Goal: Obtain resource: Obtain resource

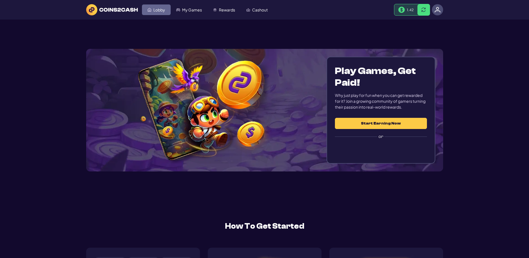
click at [162, 12] on span "Lobby" at bounding box center [159, 10] width 12 height 4
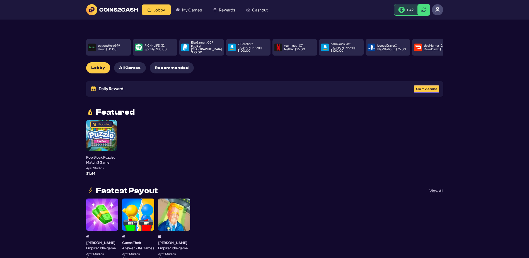
click at [416, 90] on span "Claim 20 coins" at bounding box center [426, 88] width 21 height 3
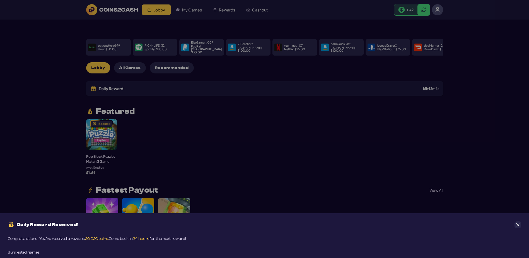
click at [517, 223] on icon "Close" at bounding box center [518, 225] width 4 height 4
